Goal: Use online tool/utility: Utilize a website feature to perform a specific function

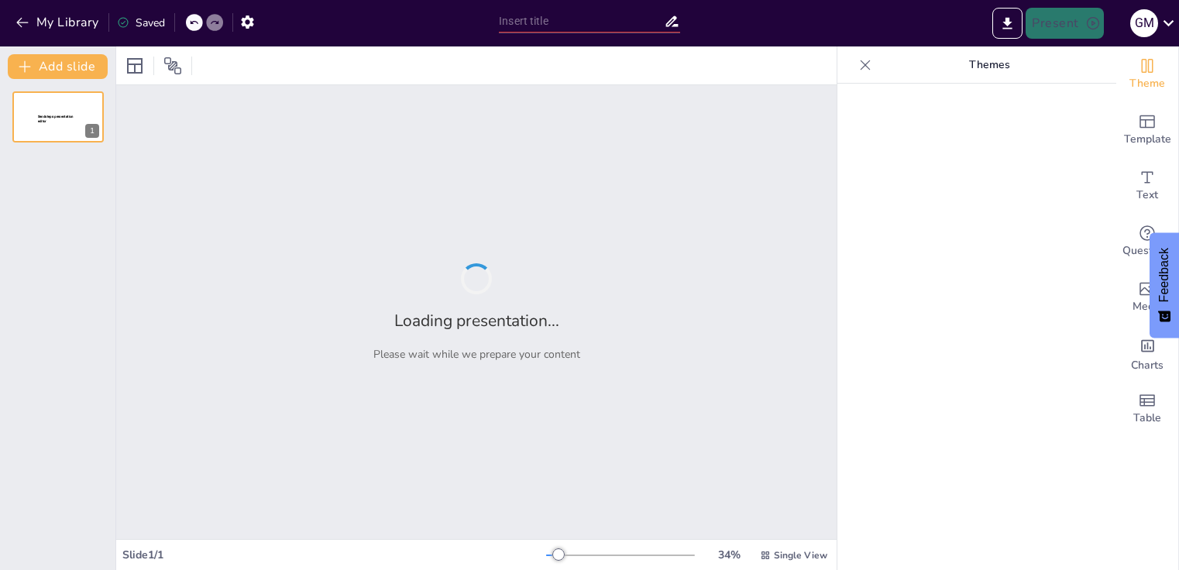
type input "Imported DRAFT PRESENTACION CUALI CLIENTES UNAZUL.pptx"
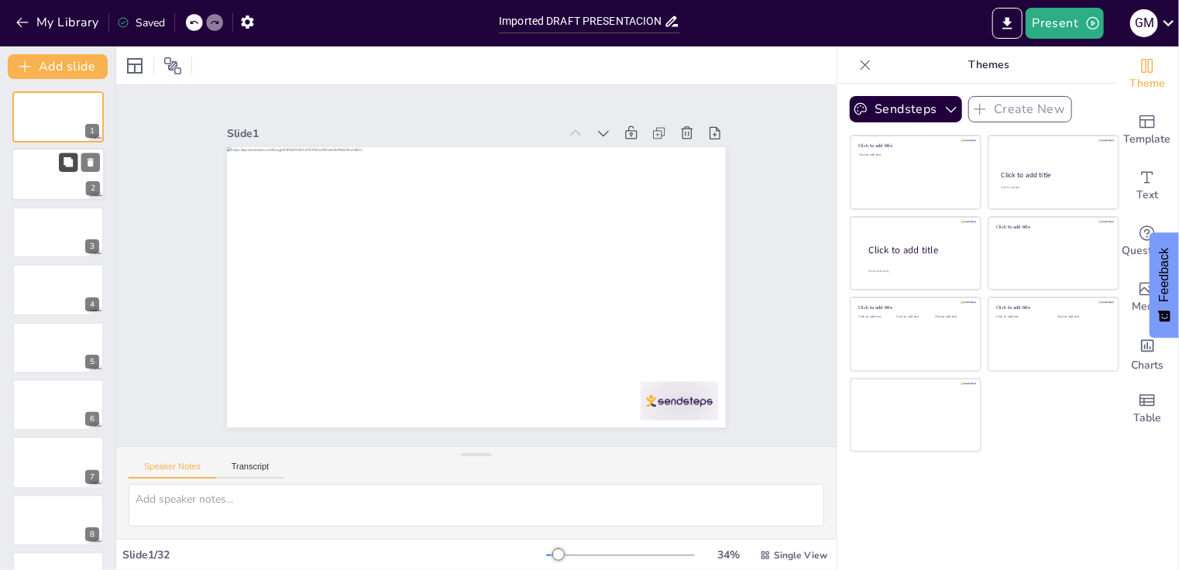
click at [59, 157] on button at bounding box center [68, 162] width 19 height 19
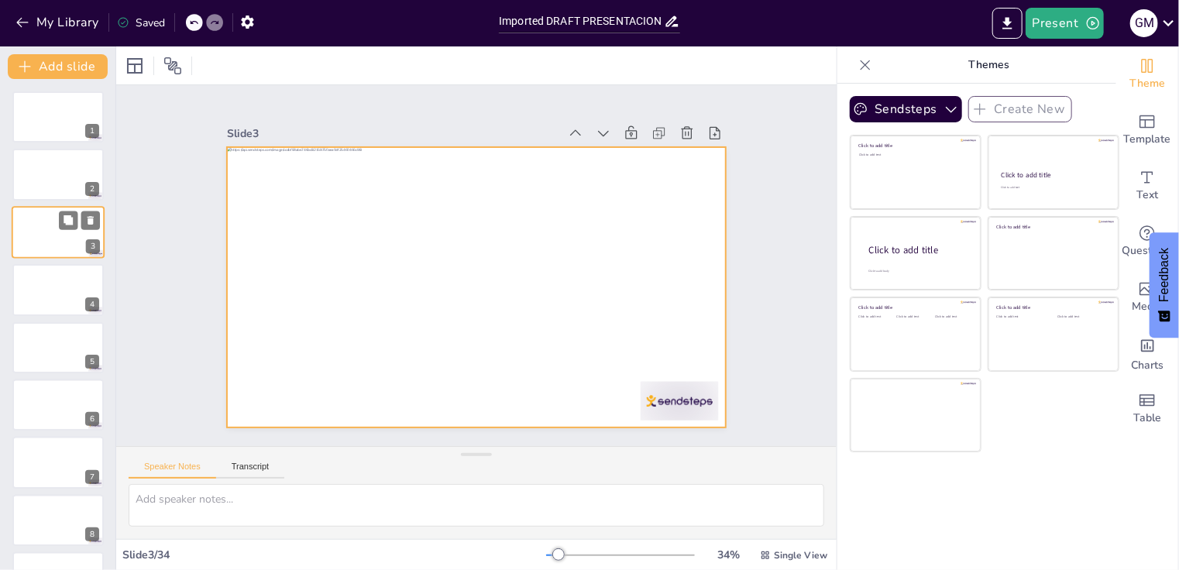
click at [57, 245] on div at bounding box center [58, 232] width 93 height 53
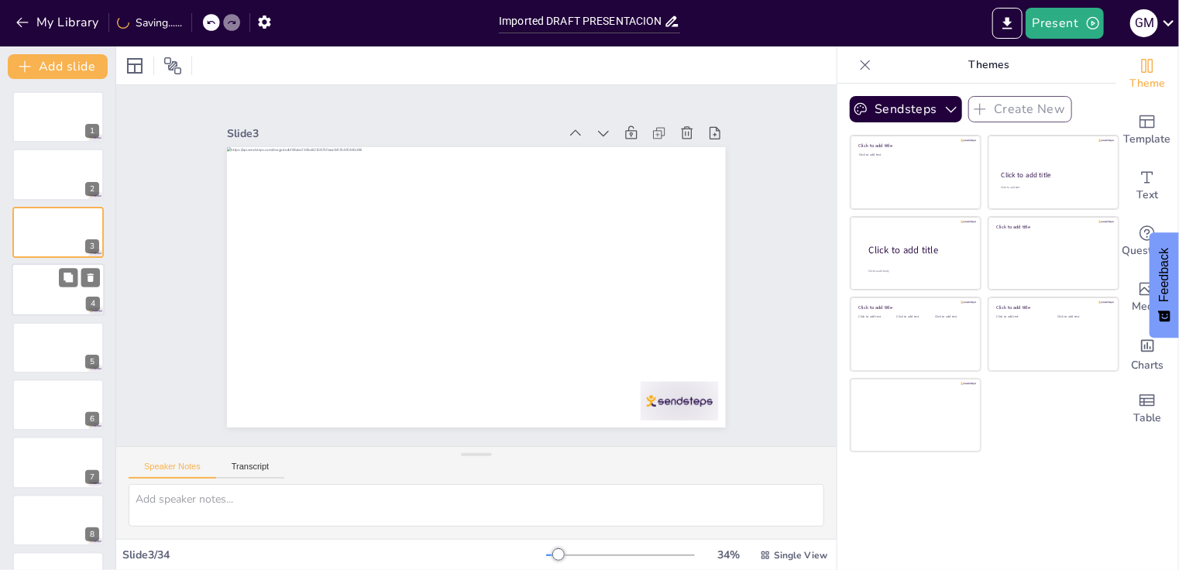
click at [54, 281] on div at bounding box center [58, 289] width 93 height 53
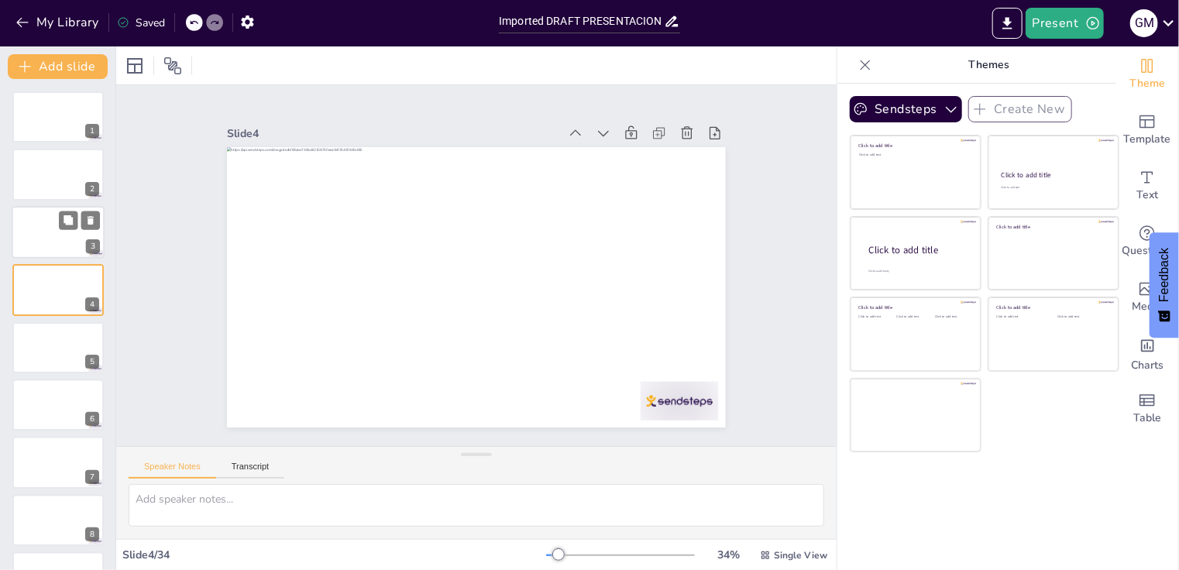
click at [54, 239] on div at bounding box center [58, 232] width 93 height 53
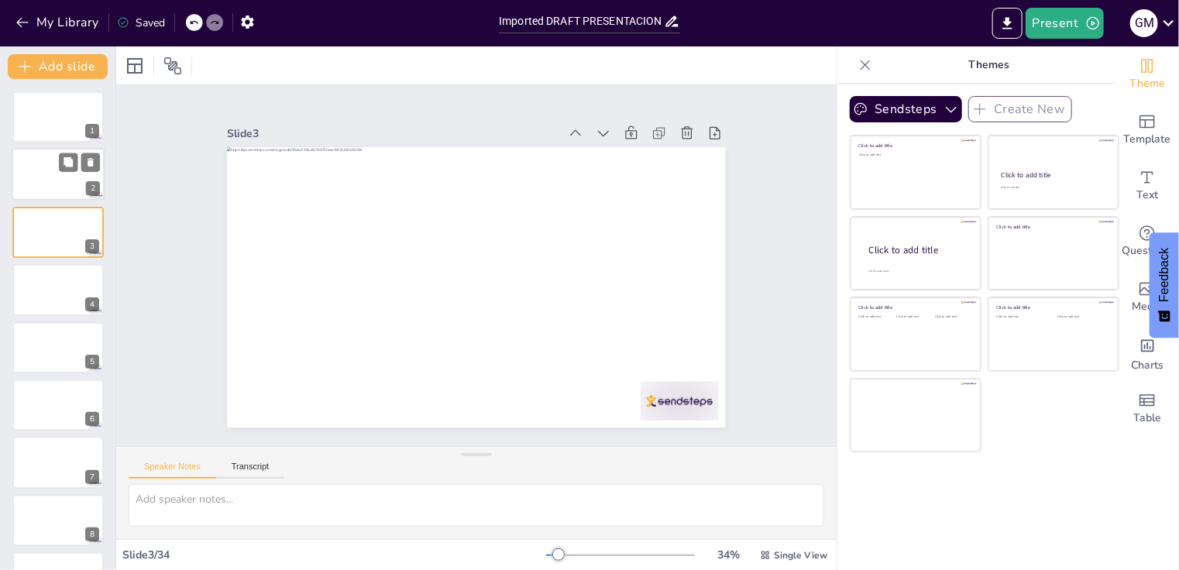
click at [53, 198] on div at bounding box center [58, 175] width 93 height 53
click at [69, 408] on div at bounding box center [58, 405] width 93 height 53
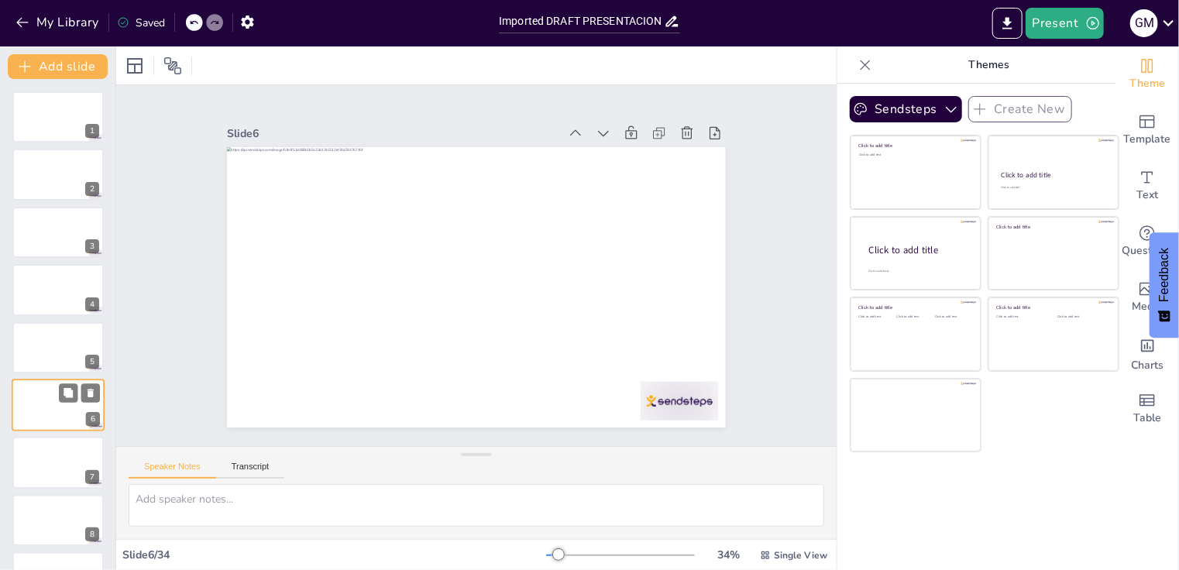
scroll to position [81, 0]
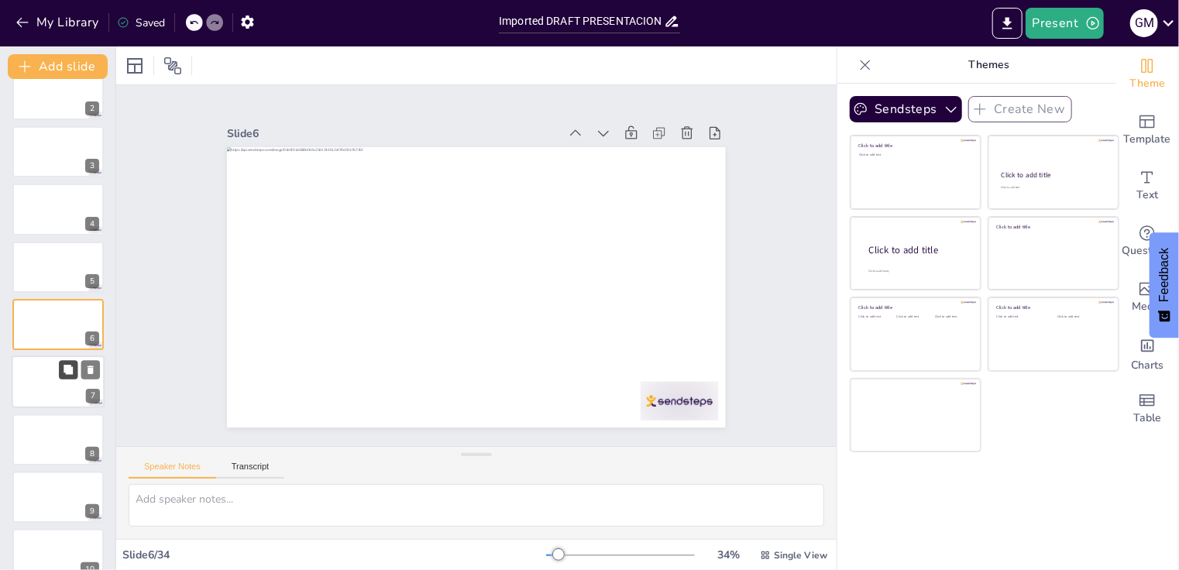
click at [61, 369] on button at bounding box center [68, 370] width 19 height 19
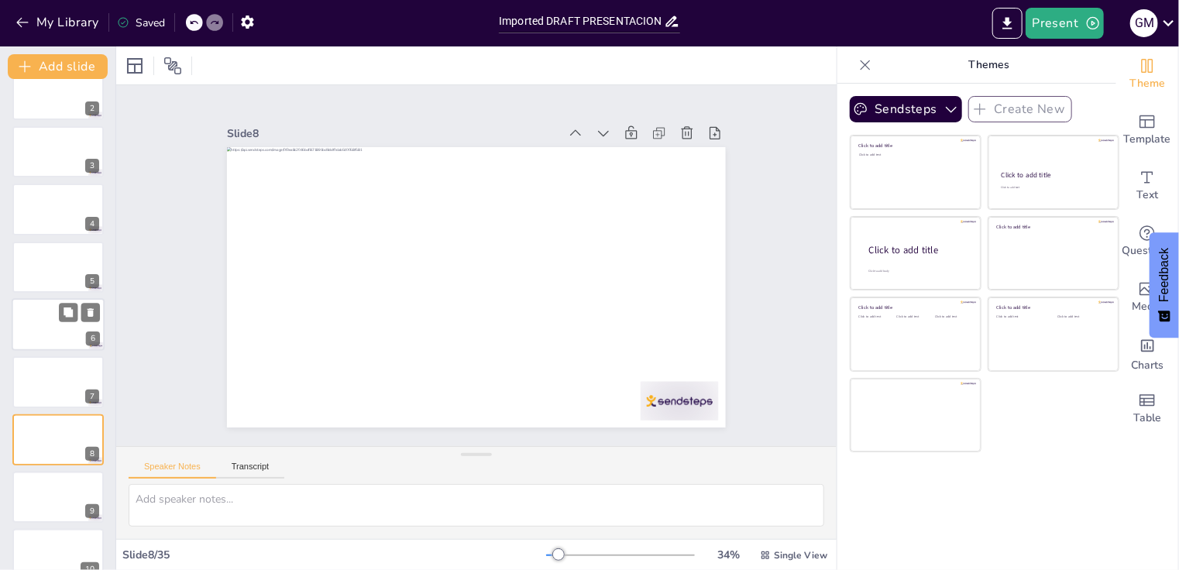
scroll to position [195, 0]
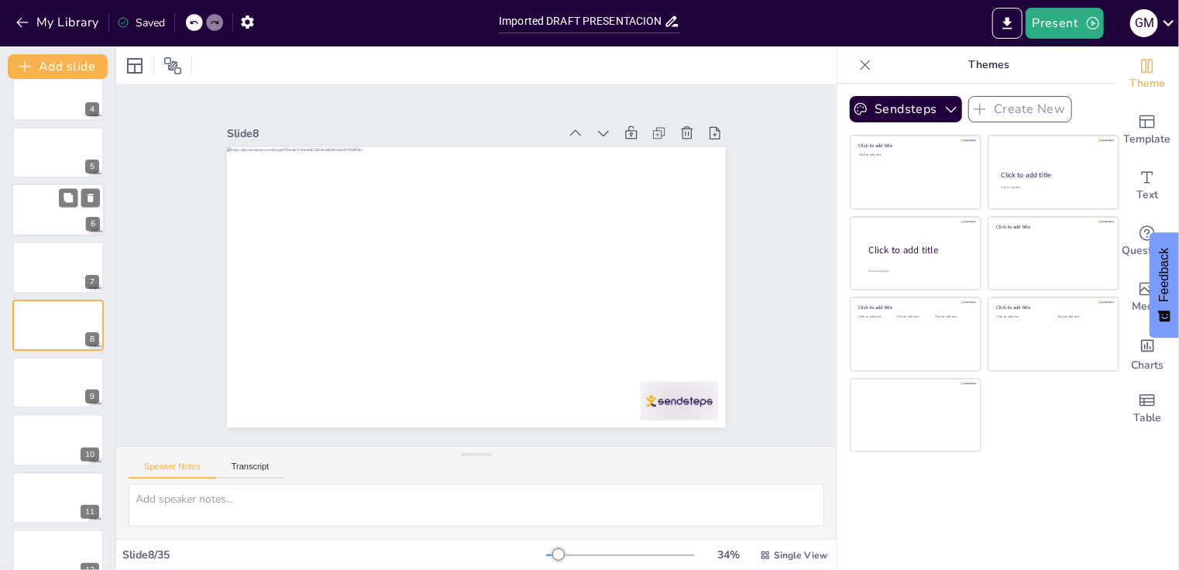
click at [60, 214] on div at bounding box center [58, 210] width 93 height 53
click at [60, 214] on div at bounding box center [57, 209] width 91 height 51
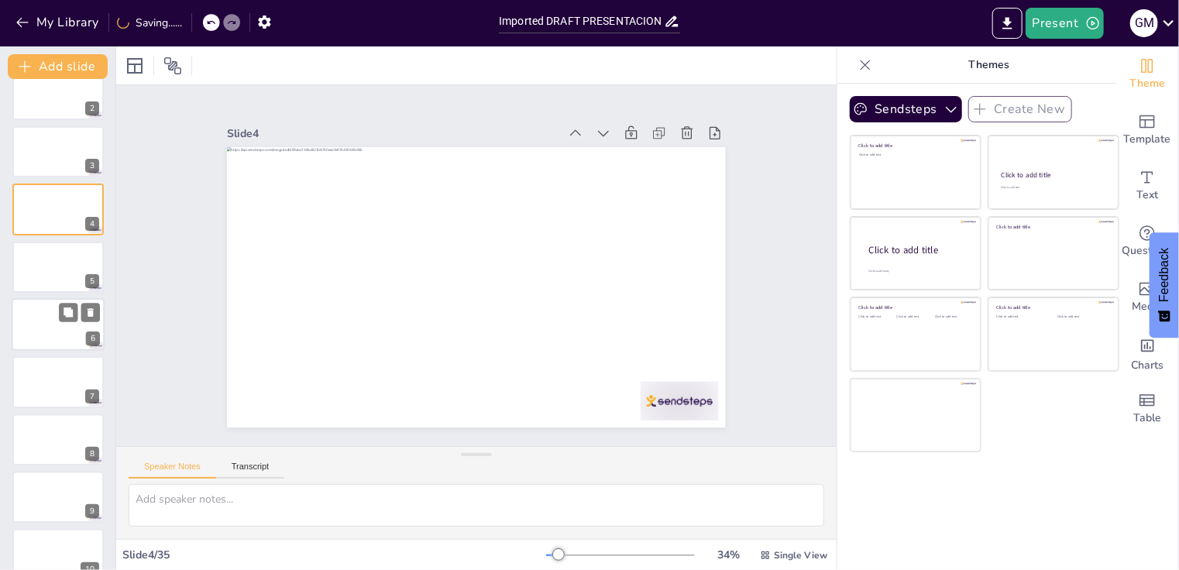
scroll to position [0, 0]
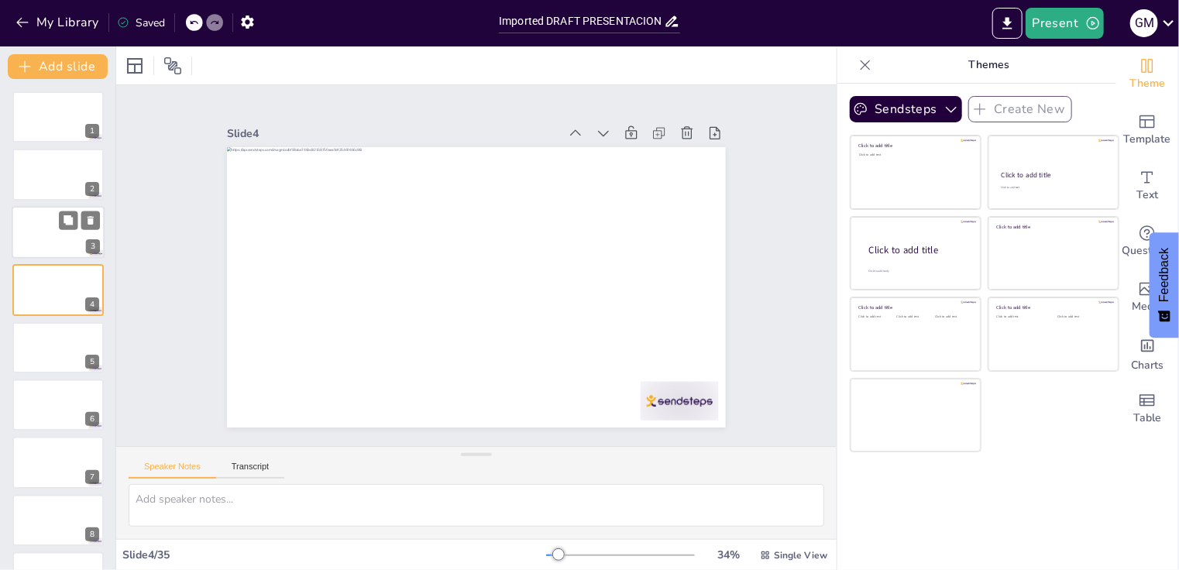
click at [56, 238] on div at bounding box center [58, 232] width 93 height 53
click at [681, 126] on icon at bounding box center [687, 132] width 12 height 12
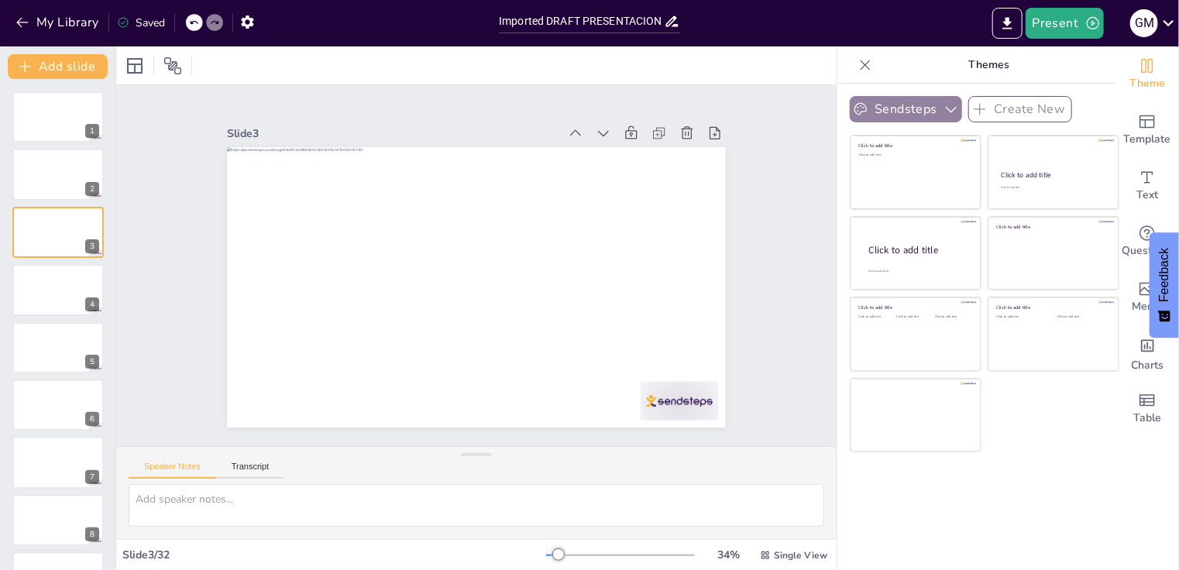
click at [878, 108] on button "Sendsteps" at bounding box center [906, 109] width 112 height 26
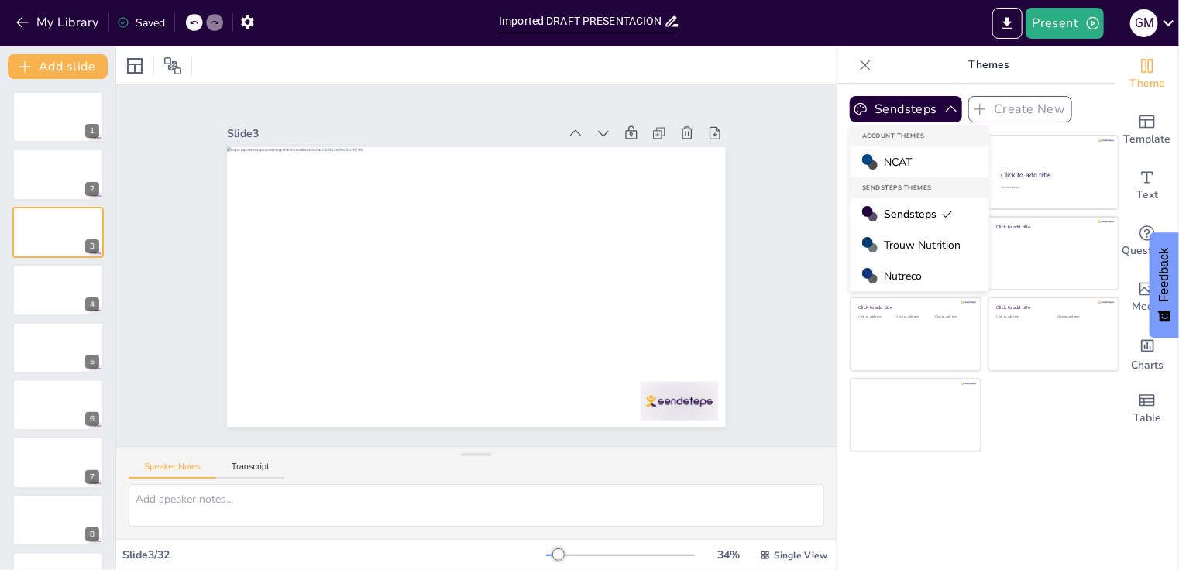
click at [893, 281] on span "Nutreco" at bounding box center [903, 276] width 38 height 15
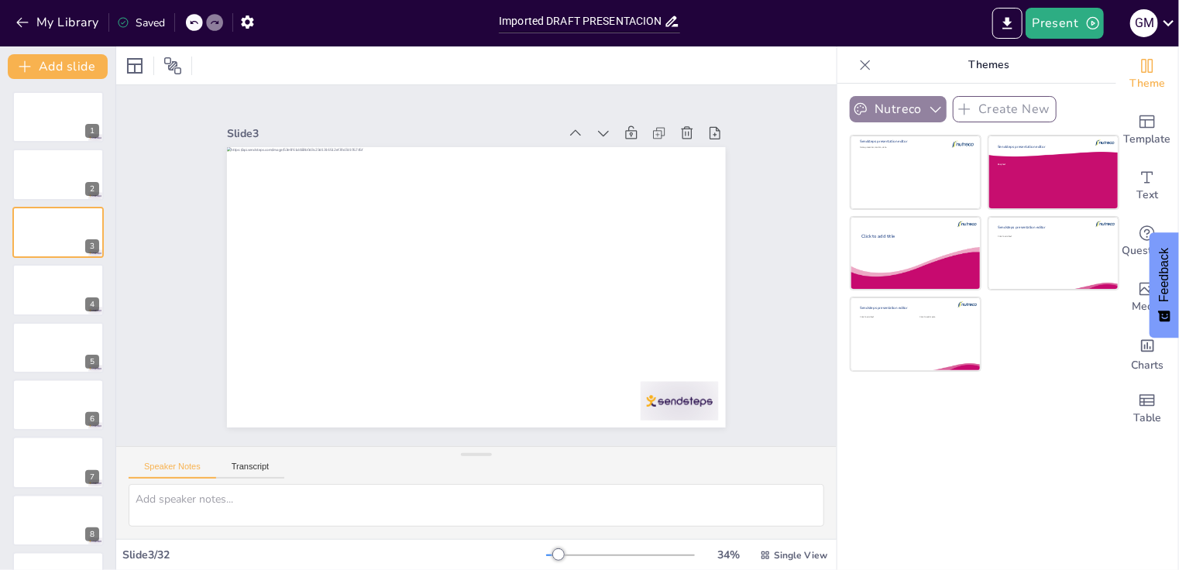
click at [930, 112] on icon "button" at bounding box center [935, 110] width 11 height 6
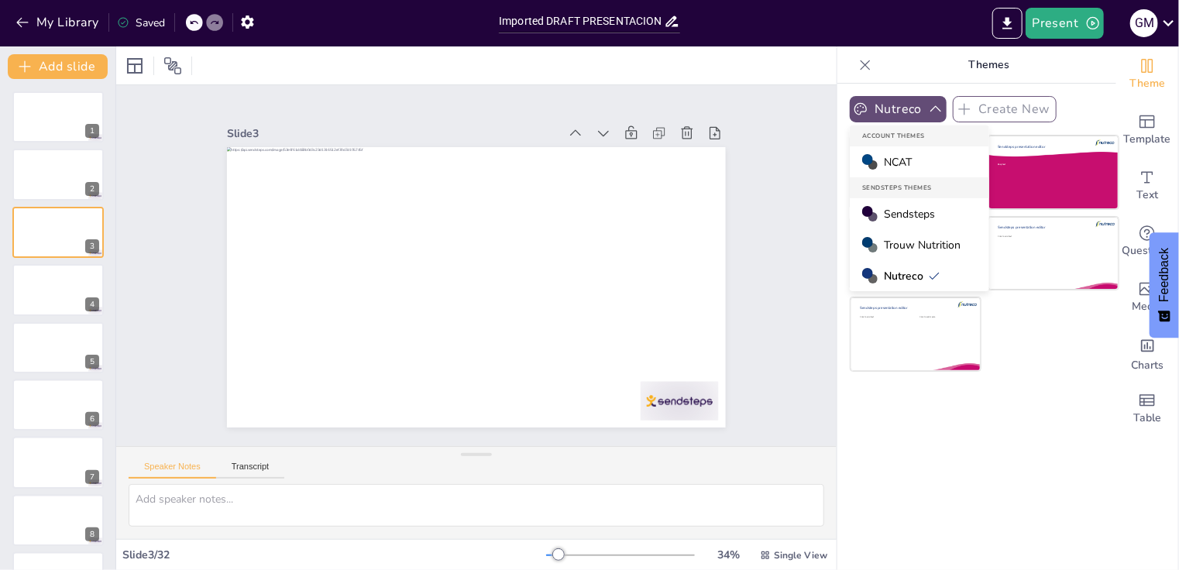
click at [895, 168] on span "NCAT" at bounding box center [898, 162] width 28 height 15
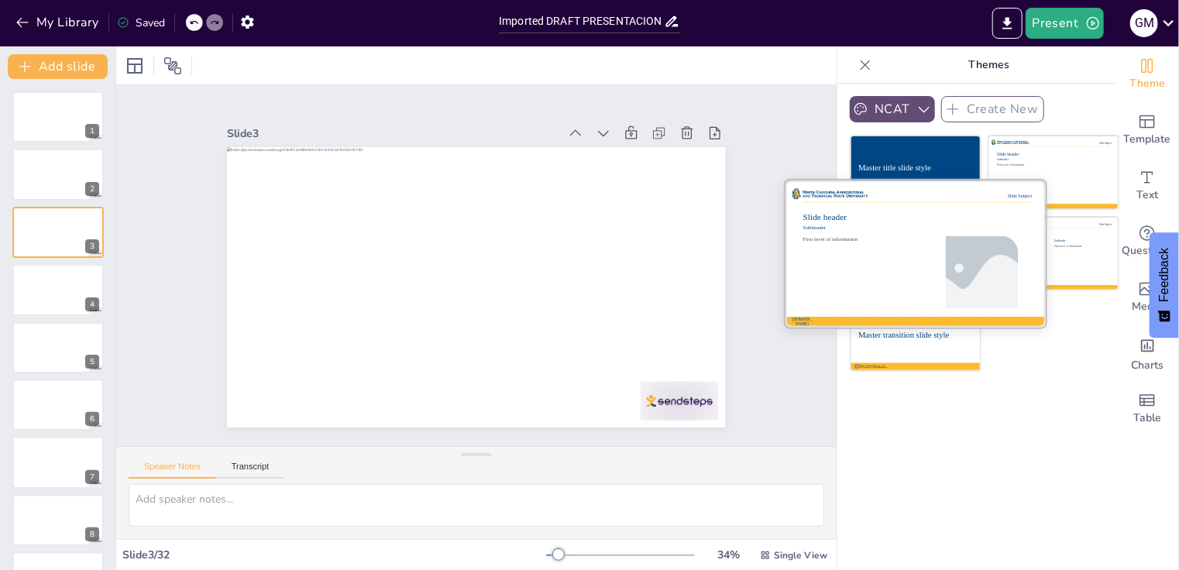
click at [878, 266] on div at bounding box center [915, 253] width 260 height 146
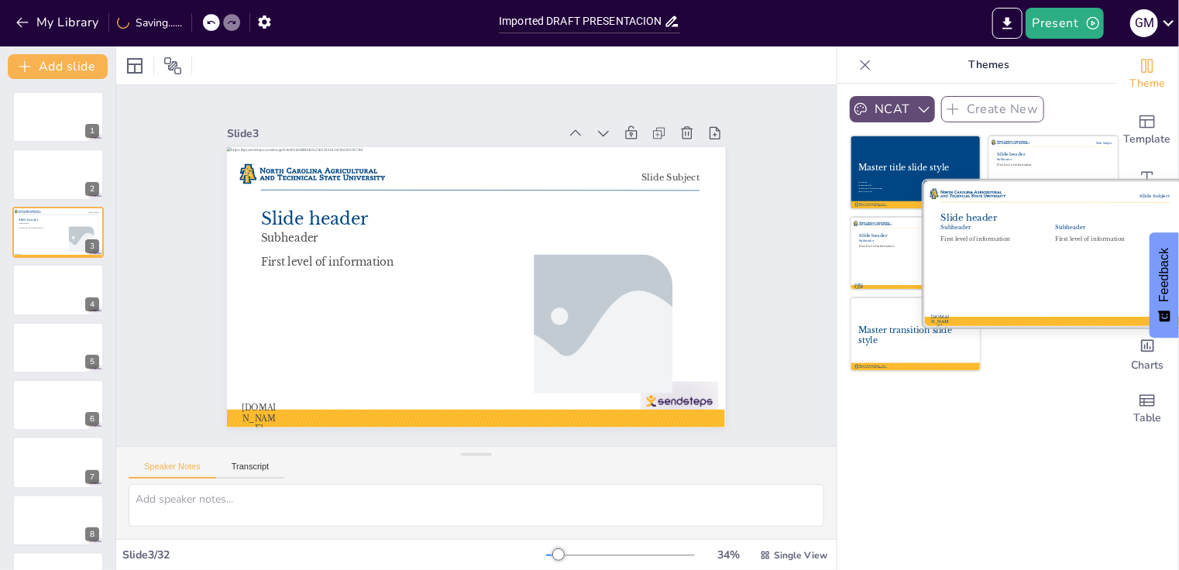
click at [1065, 239] on div "First level of information" at bounding box center [1103, 239] width 94 height 7
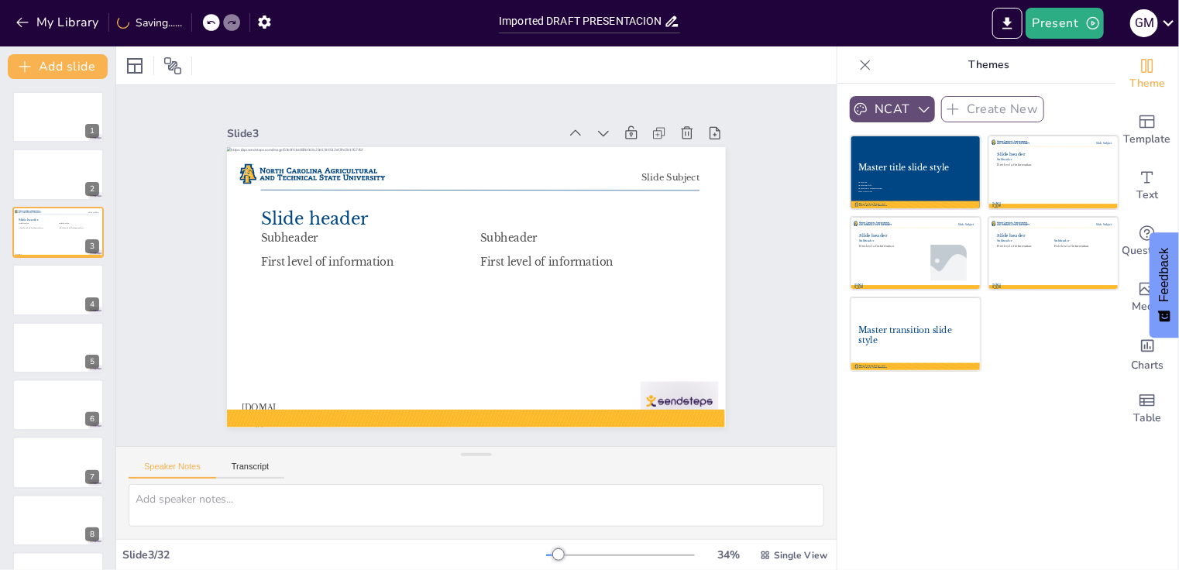
click at [879, 483] on div "NCAT Create New Master title slide style Presenter Presenter Title Presenter to…" at bounding box center [976, 327] width 279 height 486
